Goal: Task Accomplishment & Management: Manage account settings

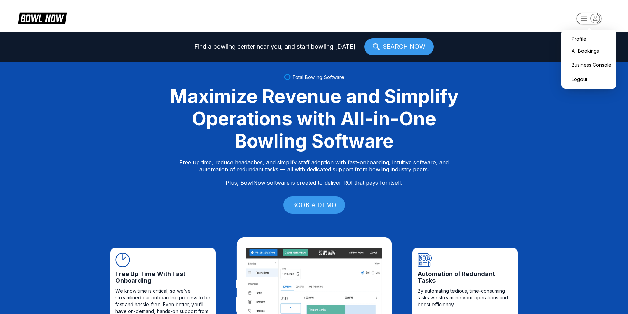
click at [589, 22] on rect "button" at bounding box center [589, 19] width 25 height 12
click at [590, 65] on div "Business Console" at bounding box center [589, 65] width 48 height 12
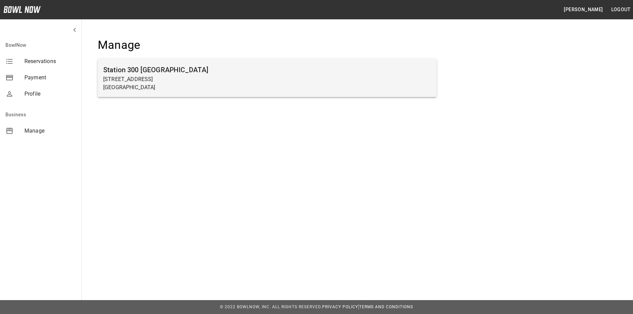
click at [305, 89] on p "Gainesville, GA 30504" at bounding box center [267, 88] width 328 height 8
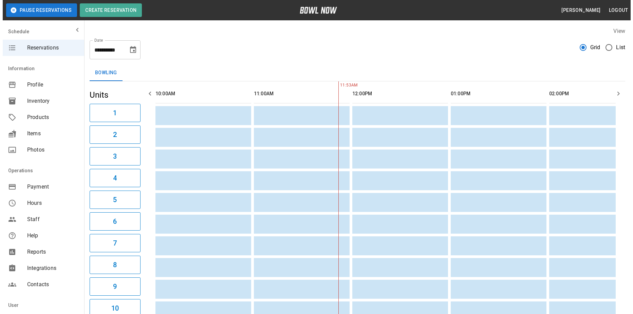
scroll to position [0, 98]
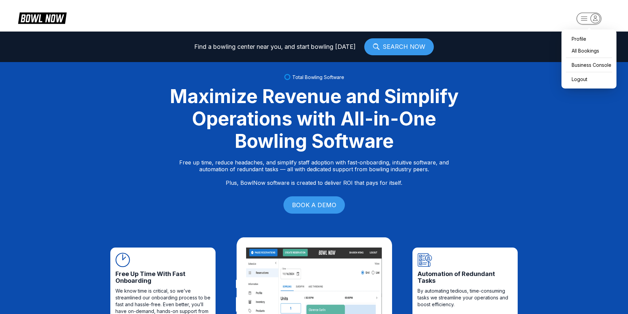
click at [584, 20] on rect "button" at bounding box center [589, 19] width 25 height 12
click at [586, 64] on div "Business Console" at bounding box center [589, 65] width 48 height 12
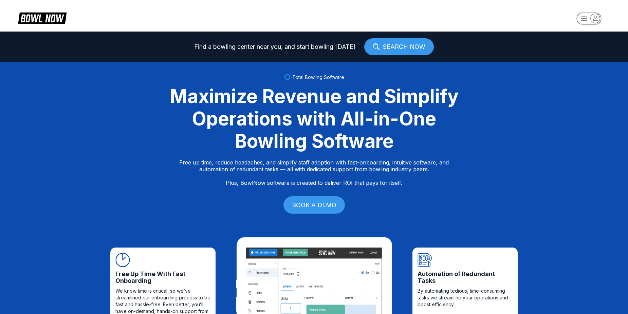
click at [591, 18] on rect "button" at bounding box center [589, 19] width 25 height 12
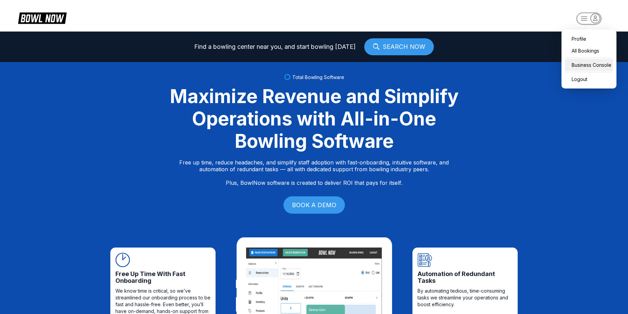
click at [584, 66] on div "Business Console" at bounding box center [589, 65] width 48 height 12
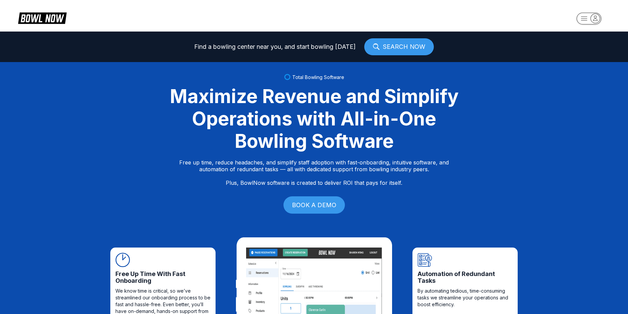
click at [589, 18] on rect "button" at bounding box center [589, 19] width 25 height 12
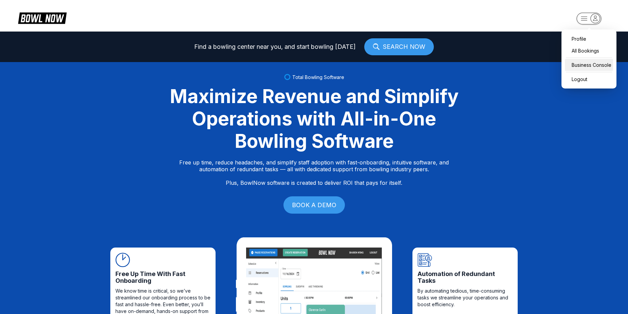
click at [590, 65] on div "Business Console" at bounding box center [589, 65] width 48 height 12
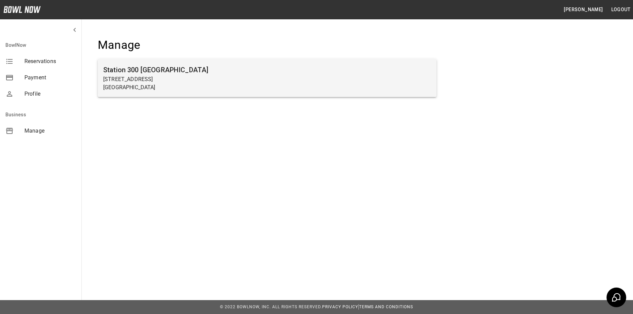
click at [137, 73] on h6 "Station 300 [GEOGRAPHIC_DATA]" at bounding box center [267, 70] width 328 height 11
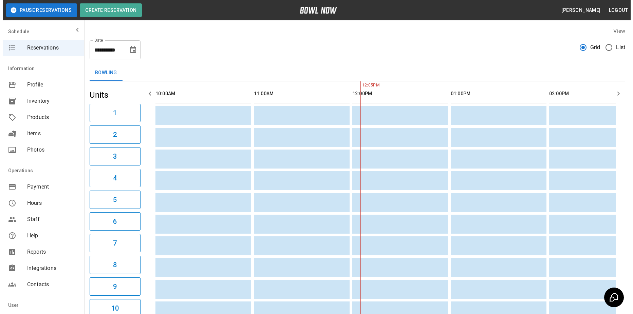
scroll to position [0, 197]
